Goal: Transaction & Acquisition: Purchase product/service

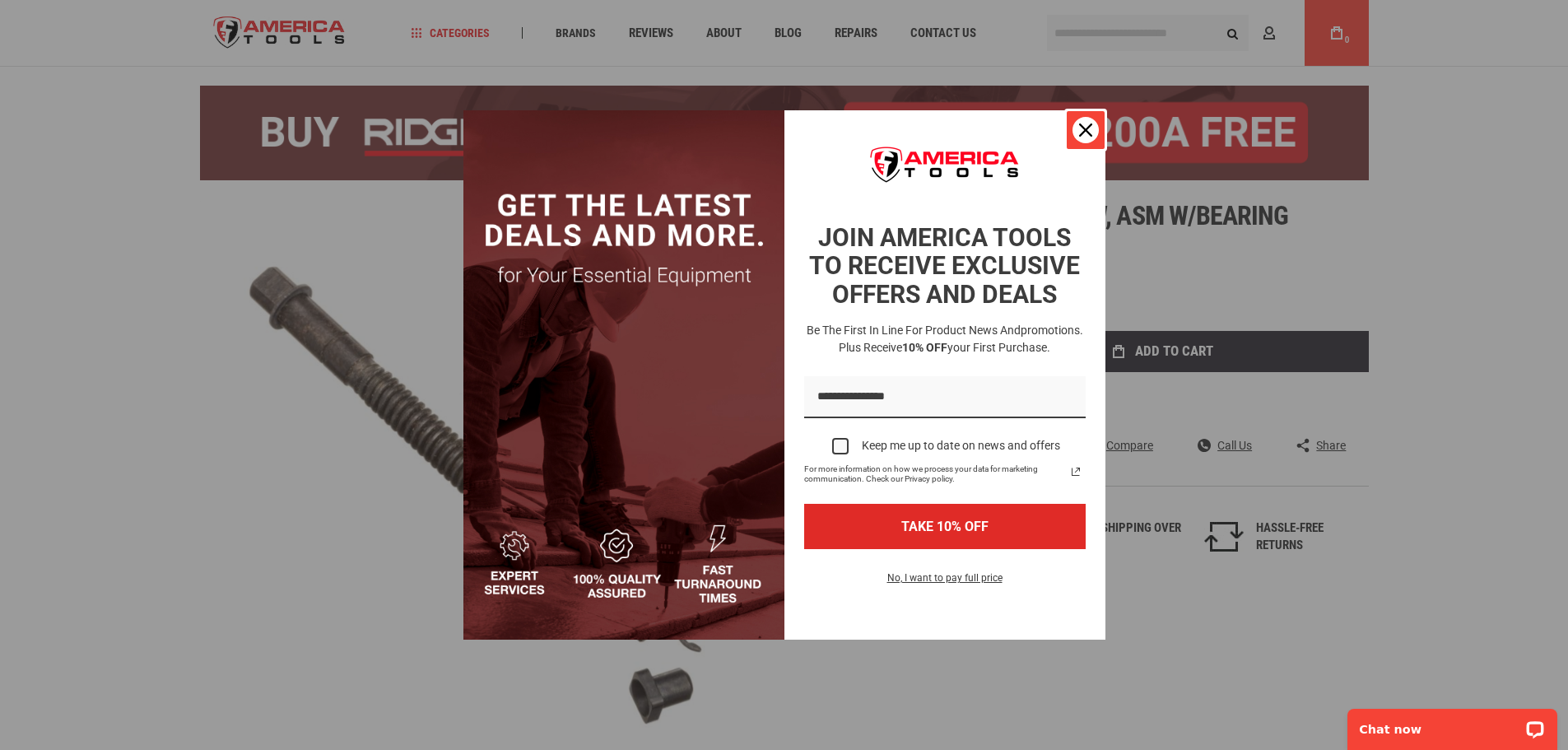
click at [1093, 123] on div "Close" at bounding box center [1086, 129] width 26 height 26
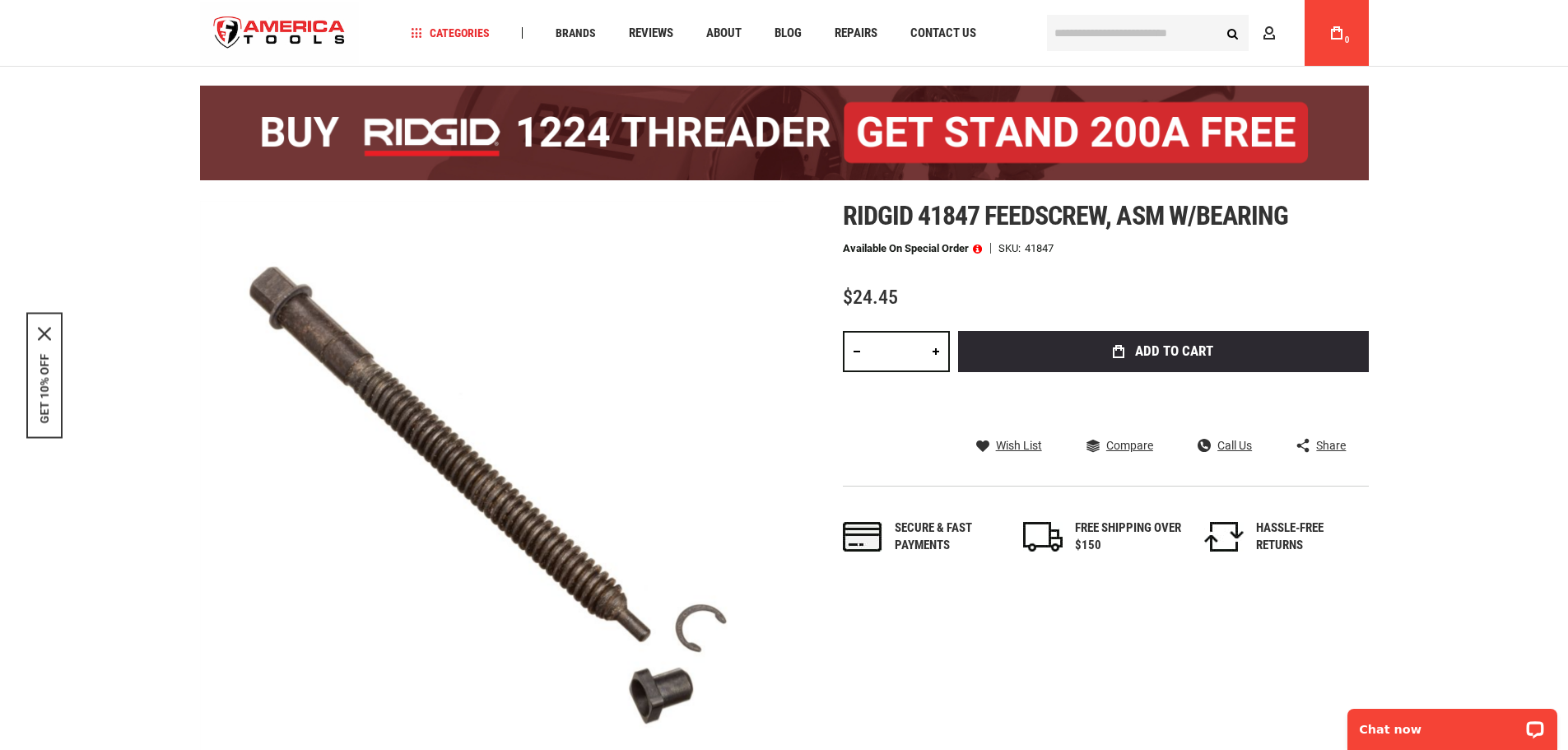
click at [1143, 34] on input "text" at bounding box center [1148, 32] width 202 height 37
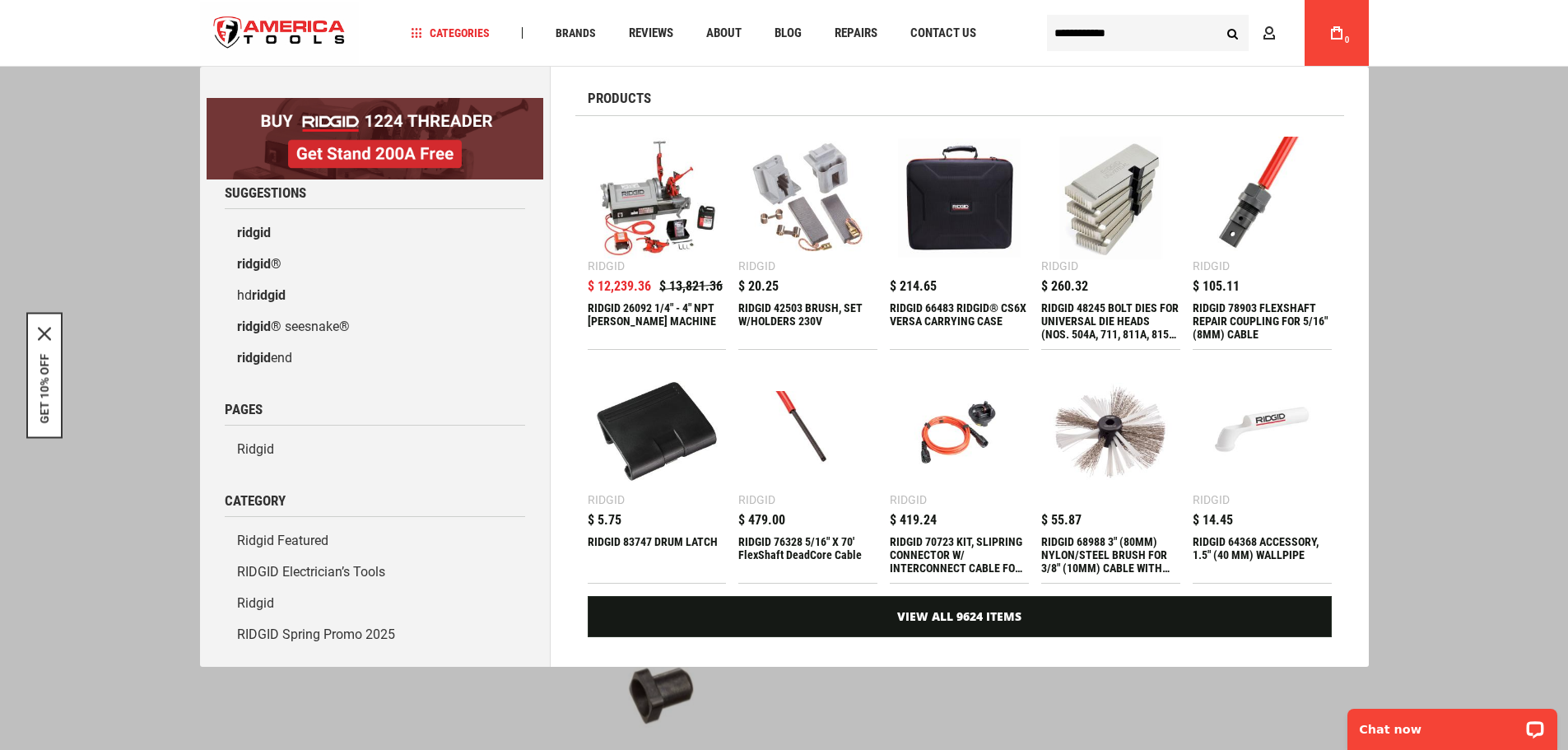
type input "**********"
click at [1217, 17] on button "Search" at bounding box center [1233, 32] width 31 height 31
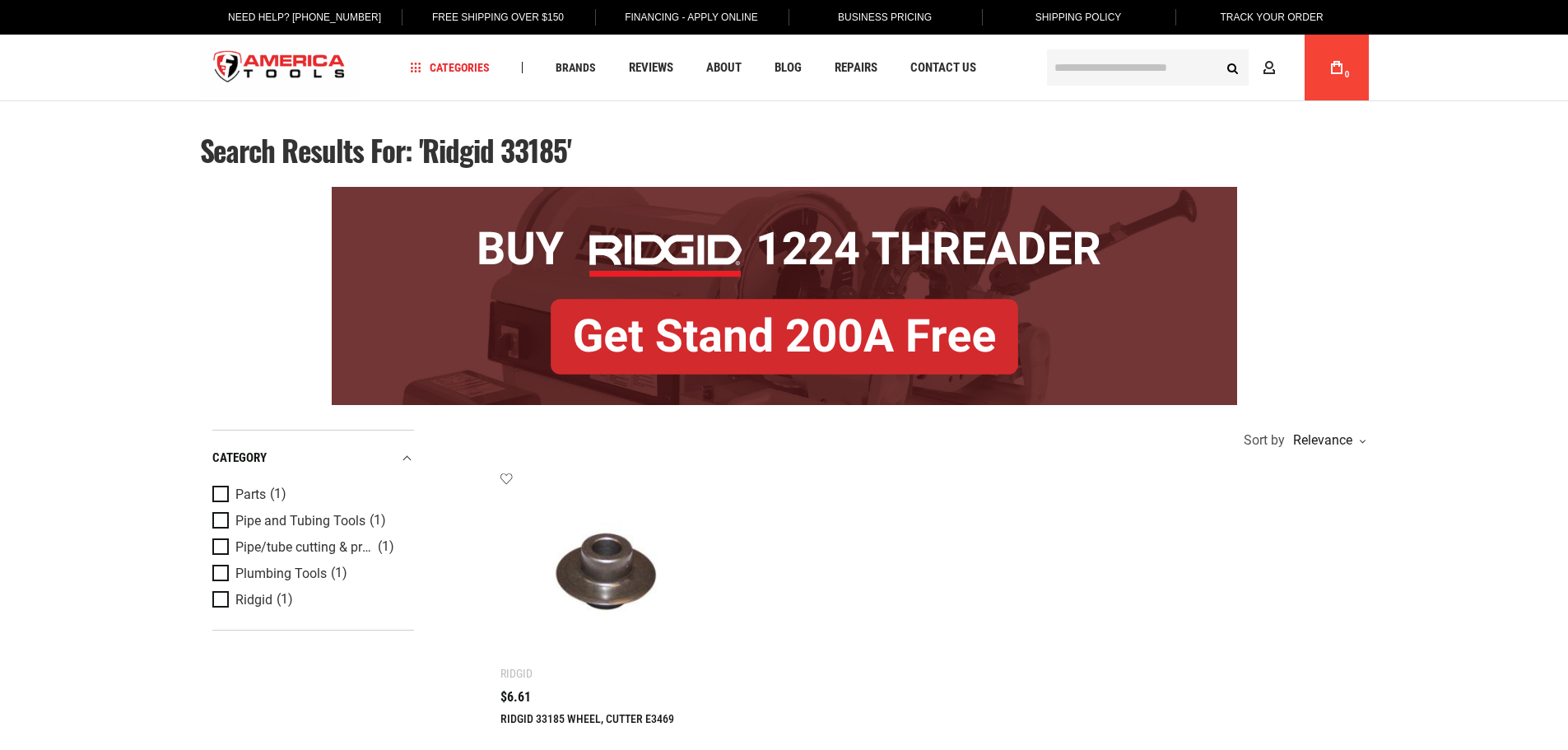
click at [1129, 59] on input "text" at bounding box center [1148, 67] width 202 height 37
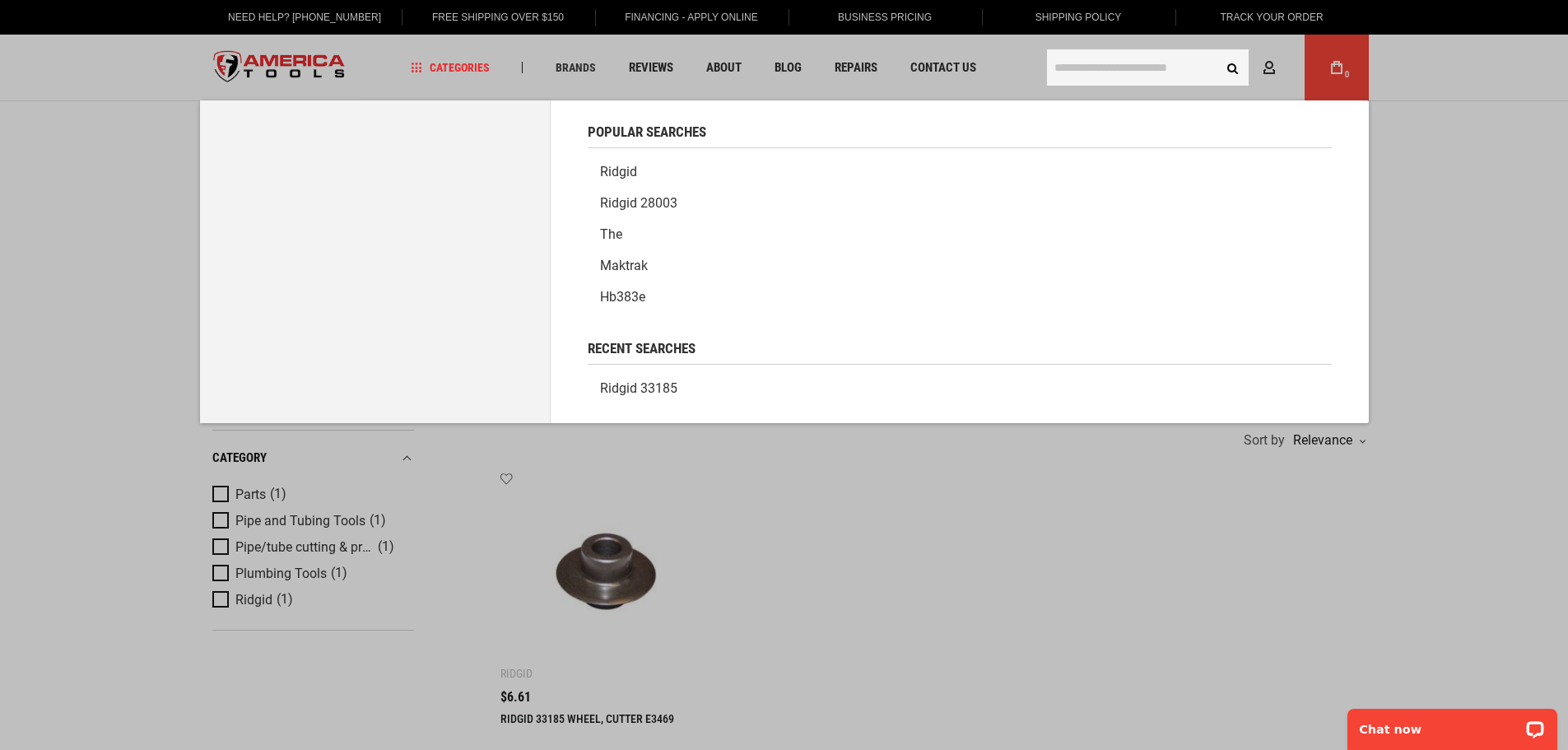
click at [649, 174] on link "Ridgid" at bounding box center [960, 172] width 744 height 31
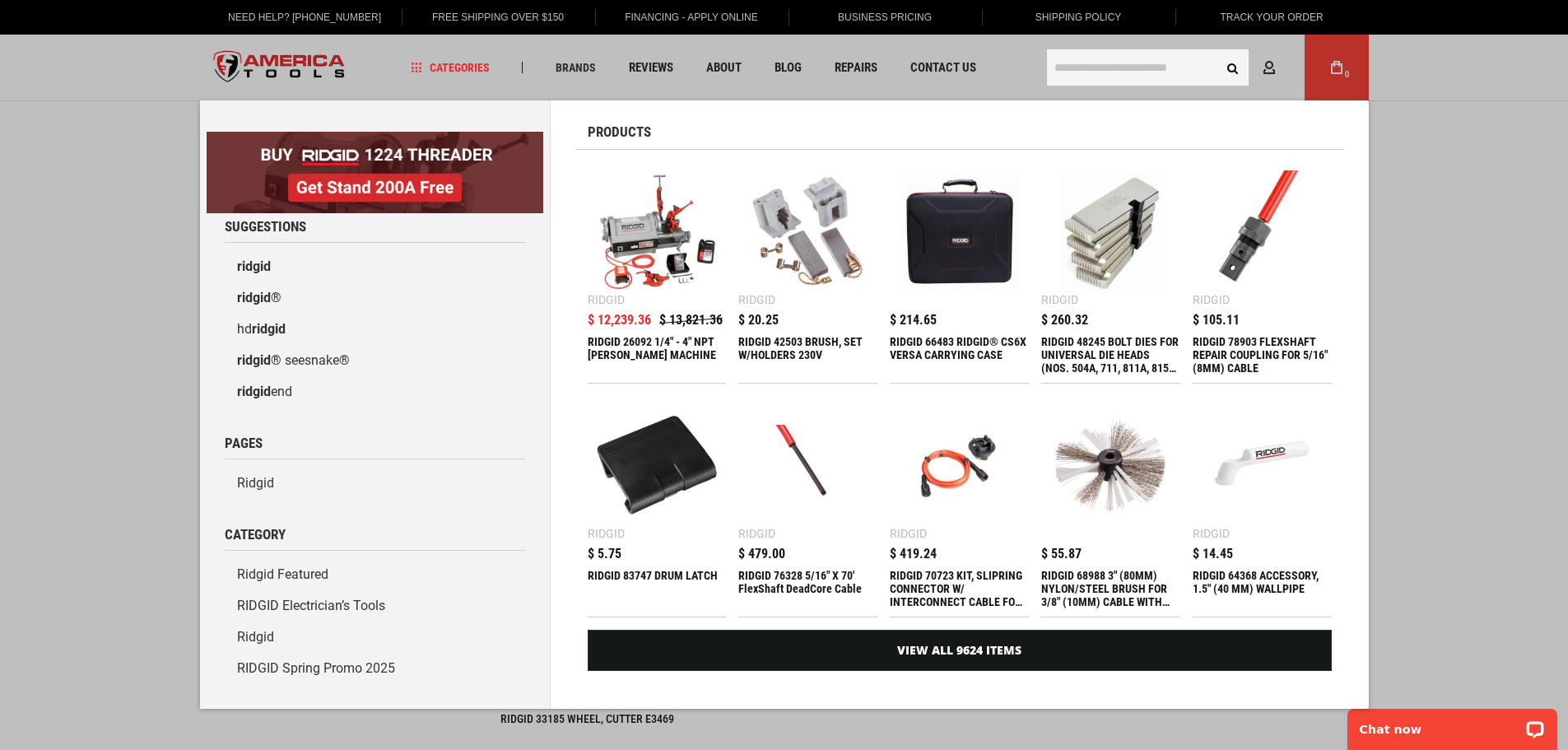
click at [1114, 67] on input "text" at bounding box center [1148, 67] width 202 height 37
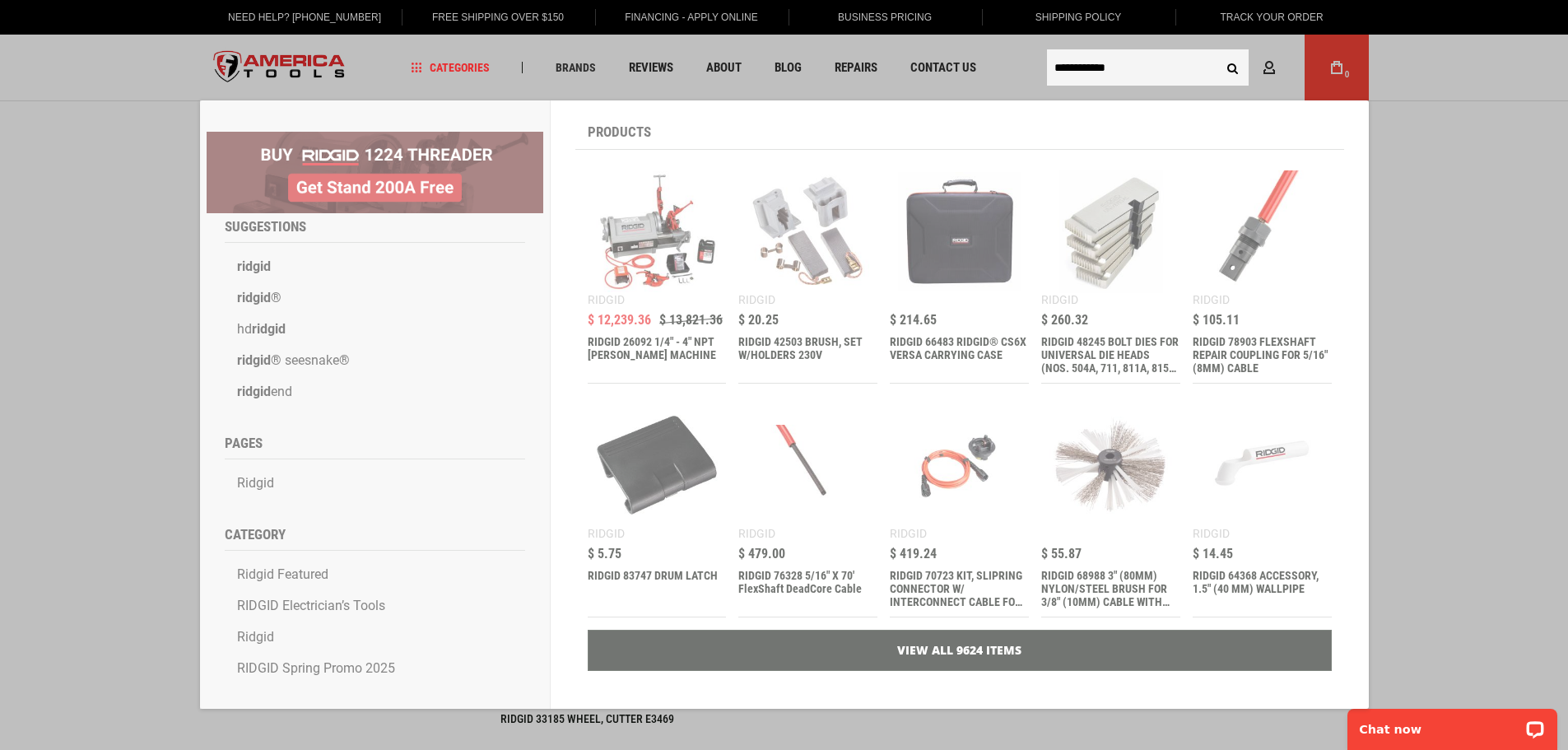
type input "**********"
click at [1217, 52] on button "Search" at bounding box center [1233, 67] width 31 height 31
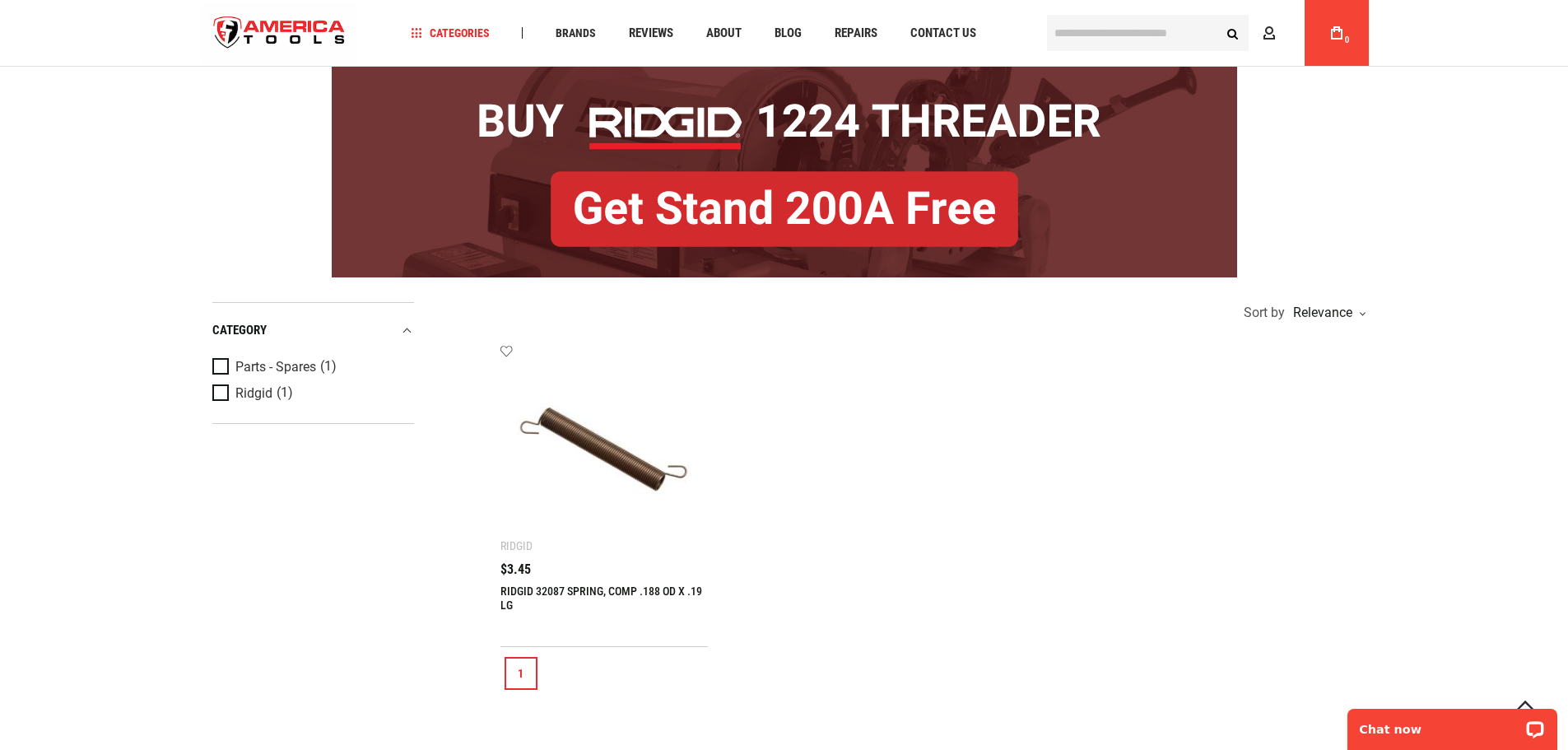
scroll to position [165, 0]
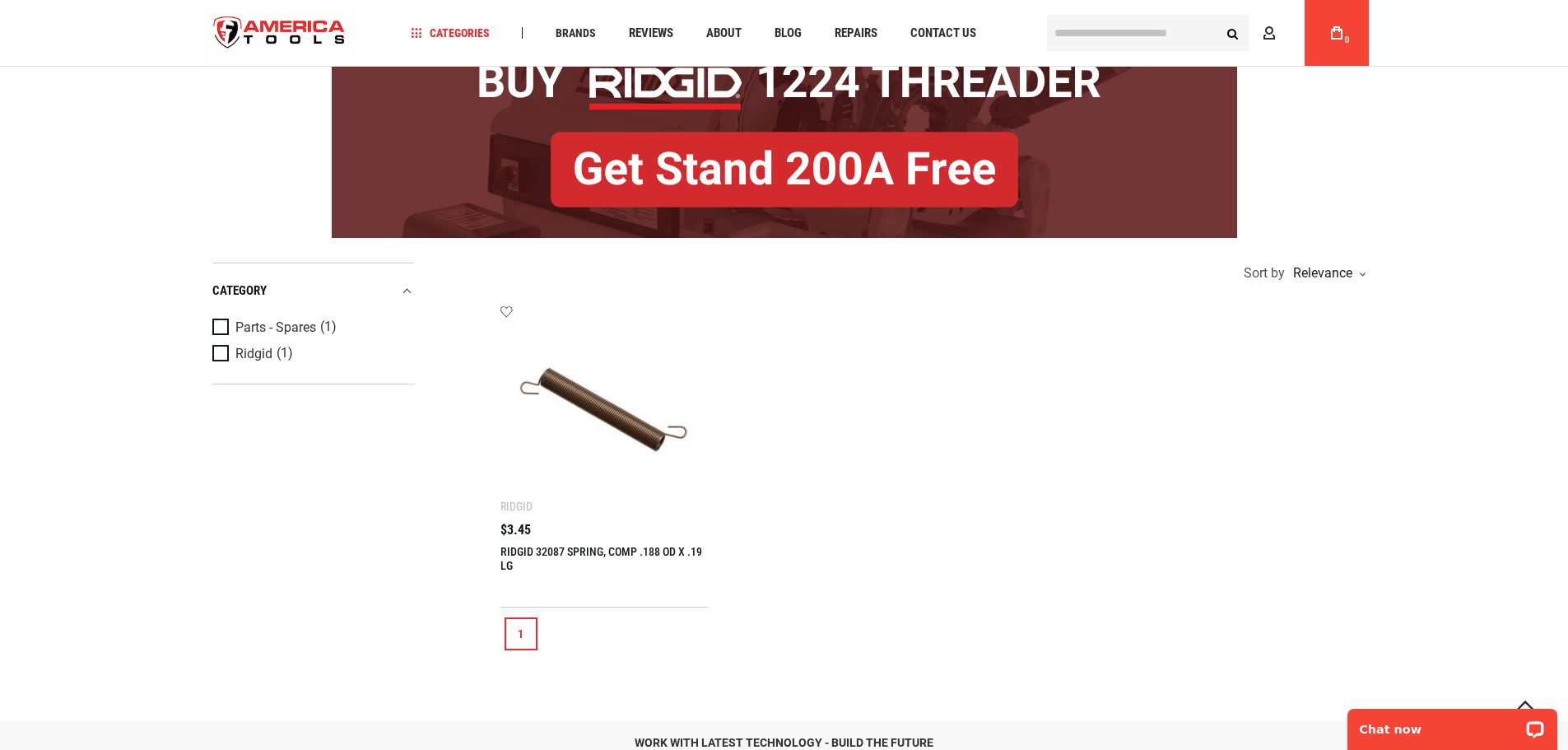
click at [525, 639] on link "1" at bounding box center [521, 634] width 33 height 33
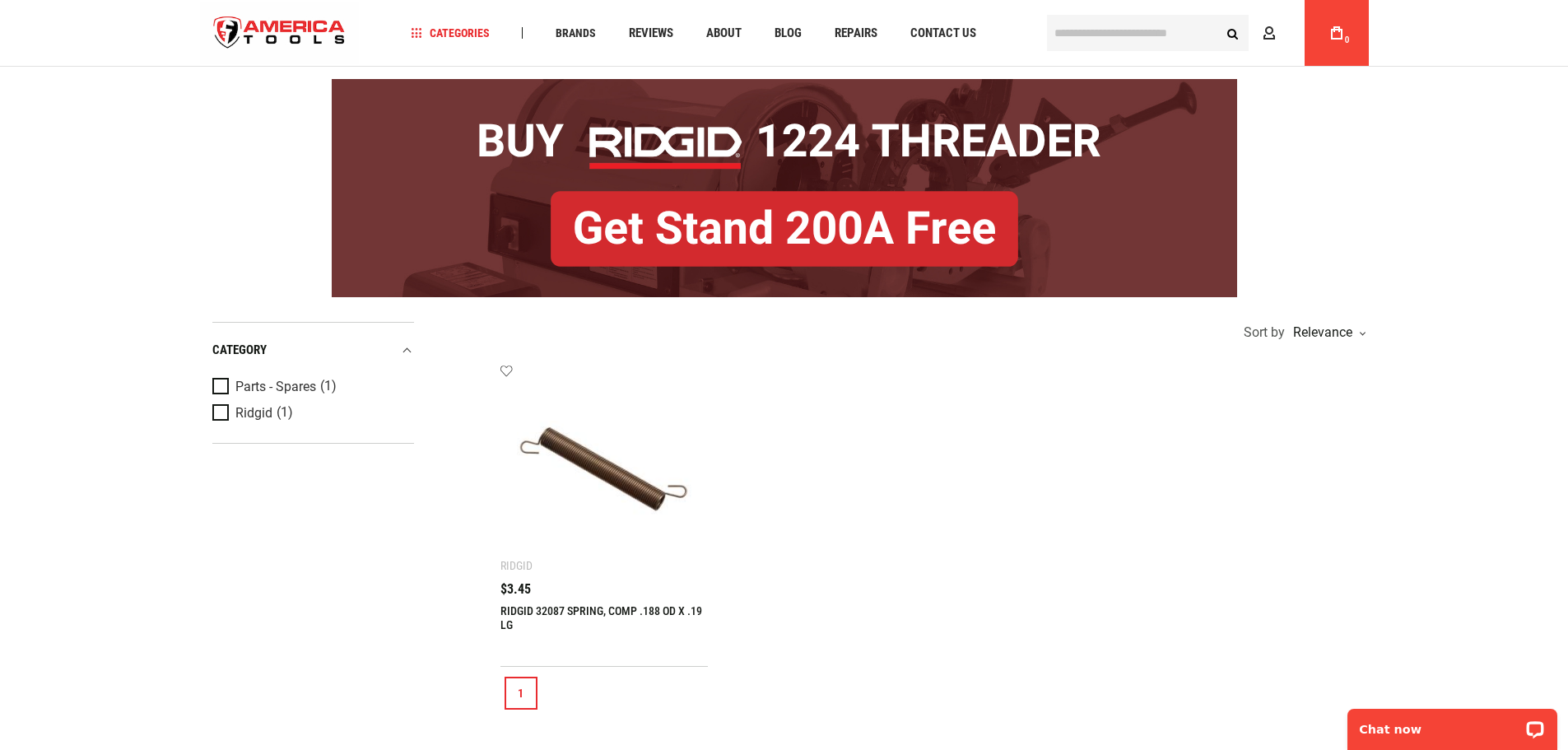
scroll to position [83, 0]
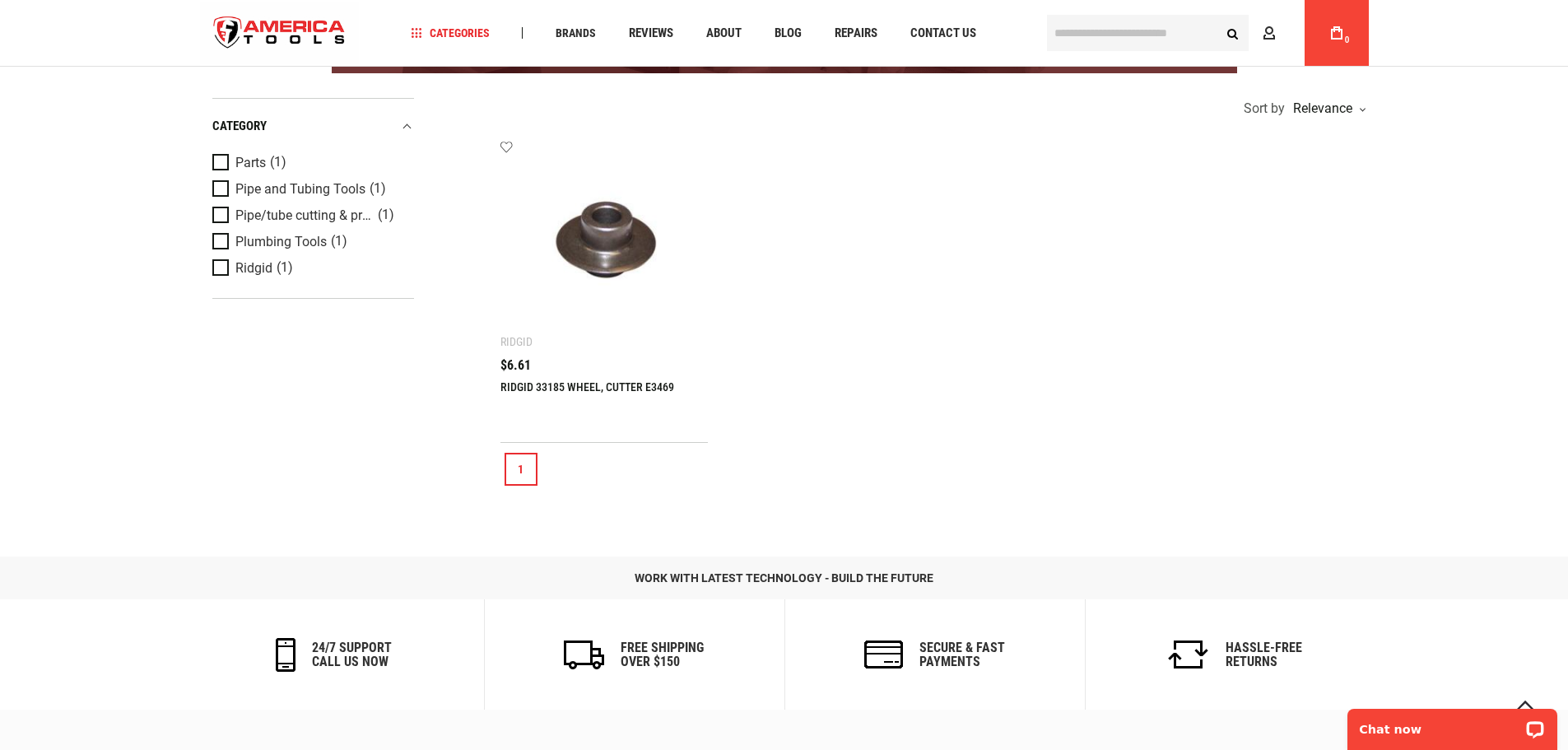
click at [526, 469] on link "1" at bounding box center [521, 469] width 33 height 33
click at [614, 246] on img at bounding box center [605, 244] width 175 height 175
